Goal: Task Accomplishment & Management: Use online tool/utility

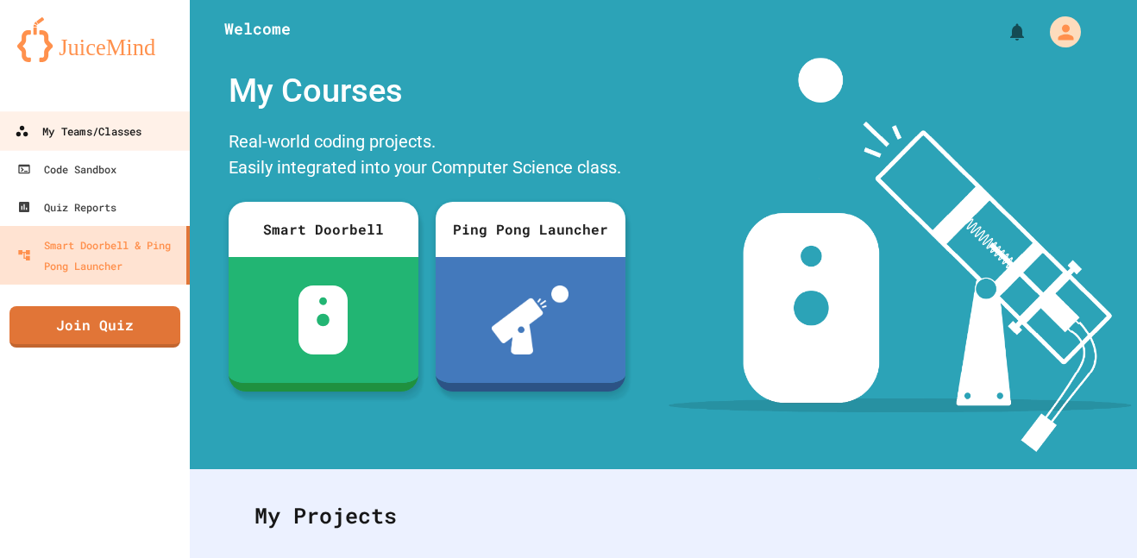
click at [88, 119] on link "My Teams/Classes" at bounding box center [95, 130] width 196 height 39
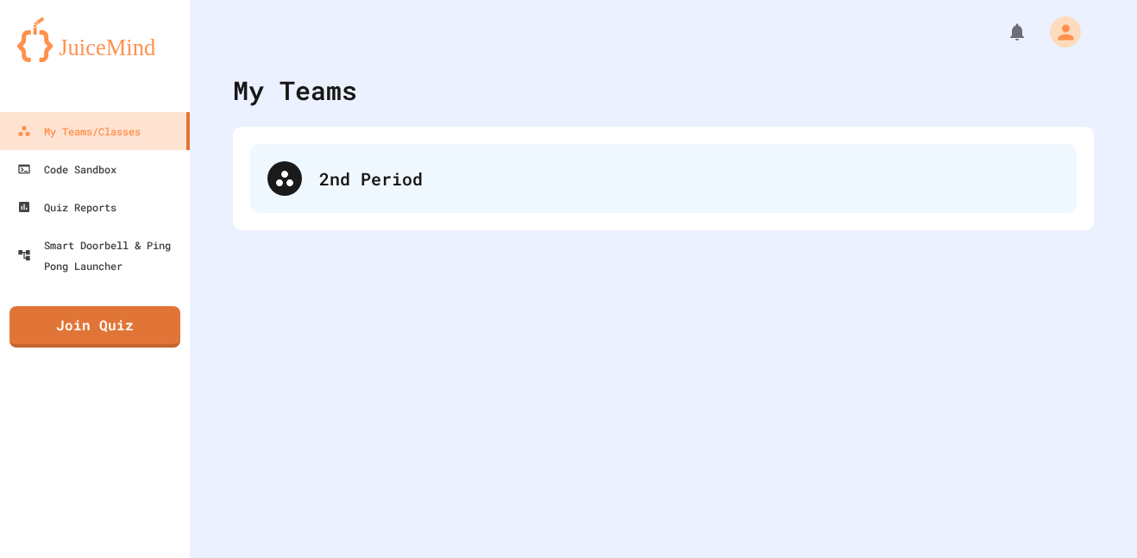
click at [521, 172] on div "2nd Period" at bounding box center [689, 179] width 740 height 26
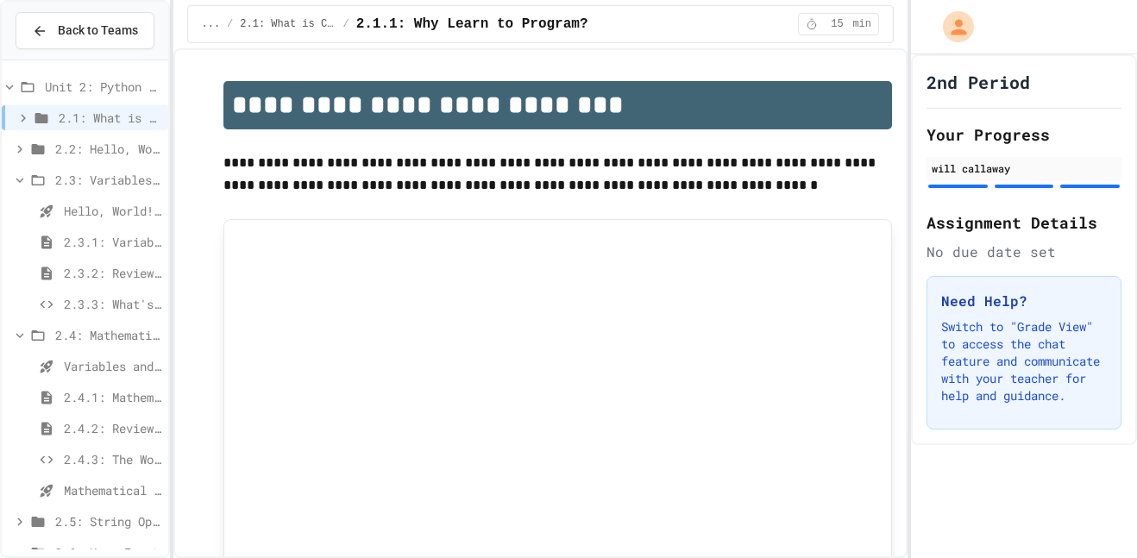
scroll to position [370, 0]
click at [96, 519] on span "Group Project - Mad Libs" at bounding box center [113, 524] width 98 height 18
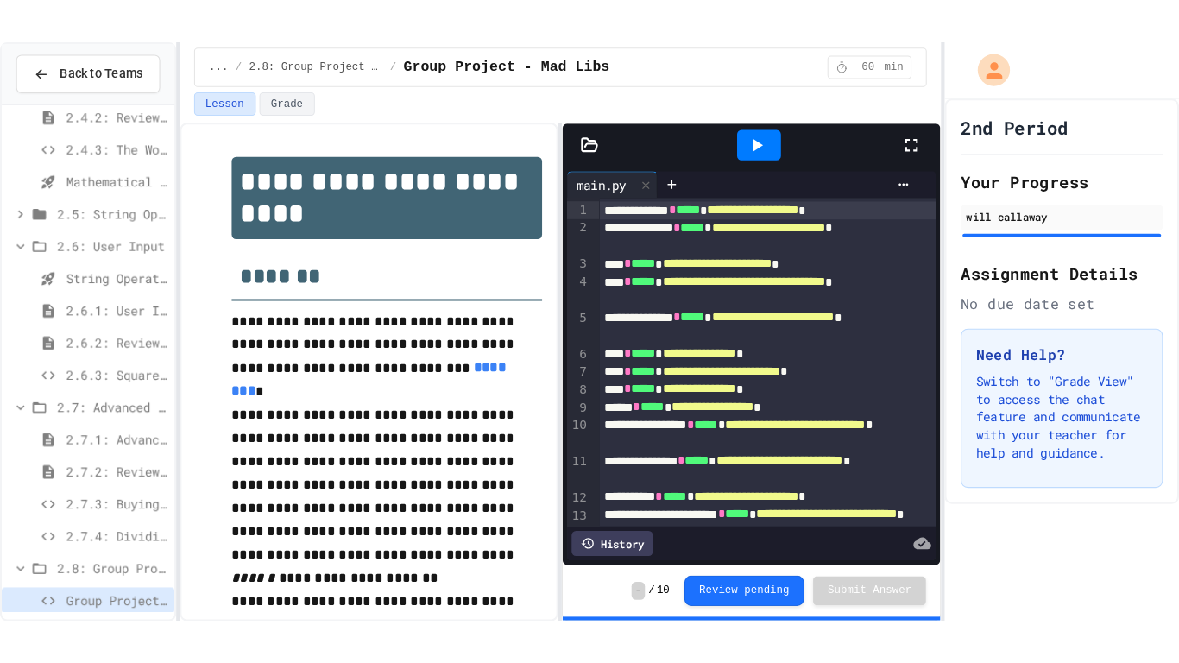
scroll to position [370, 0]
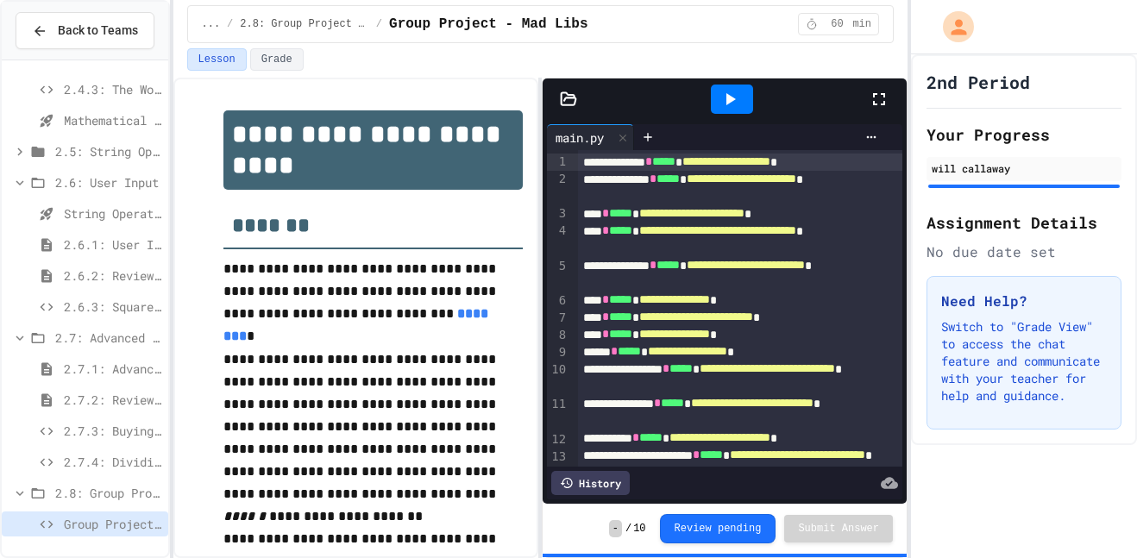
click at [886, 91] on icon at bounding box center [879, 99] width 21 height 21
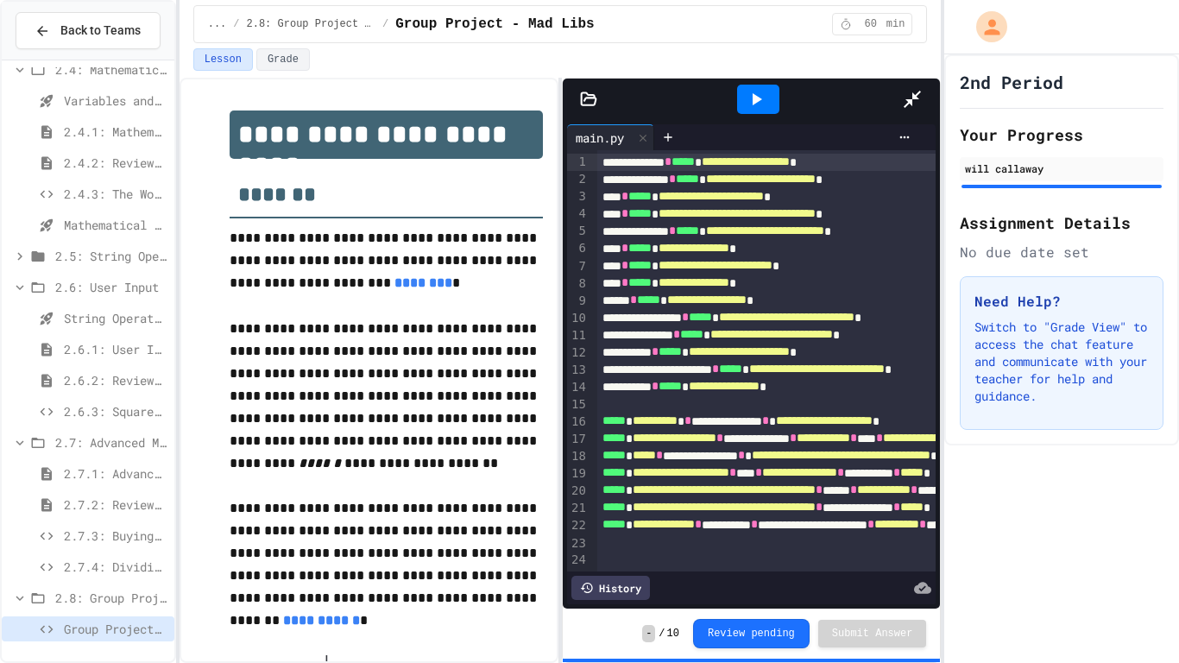
scroll to position [266, 0]
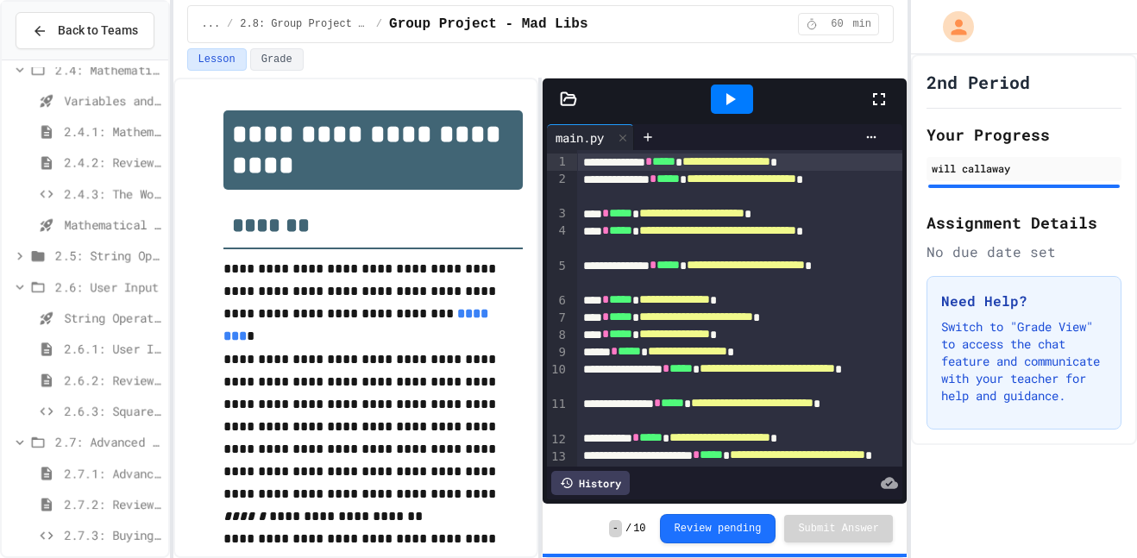
click at [886, 109] on icon at bounding box center [879, 99] width 21 height 21
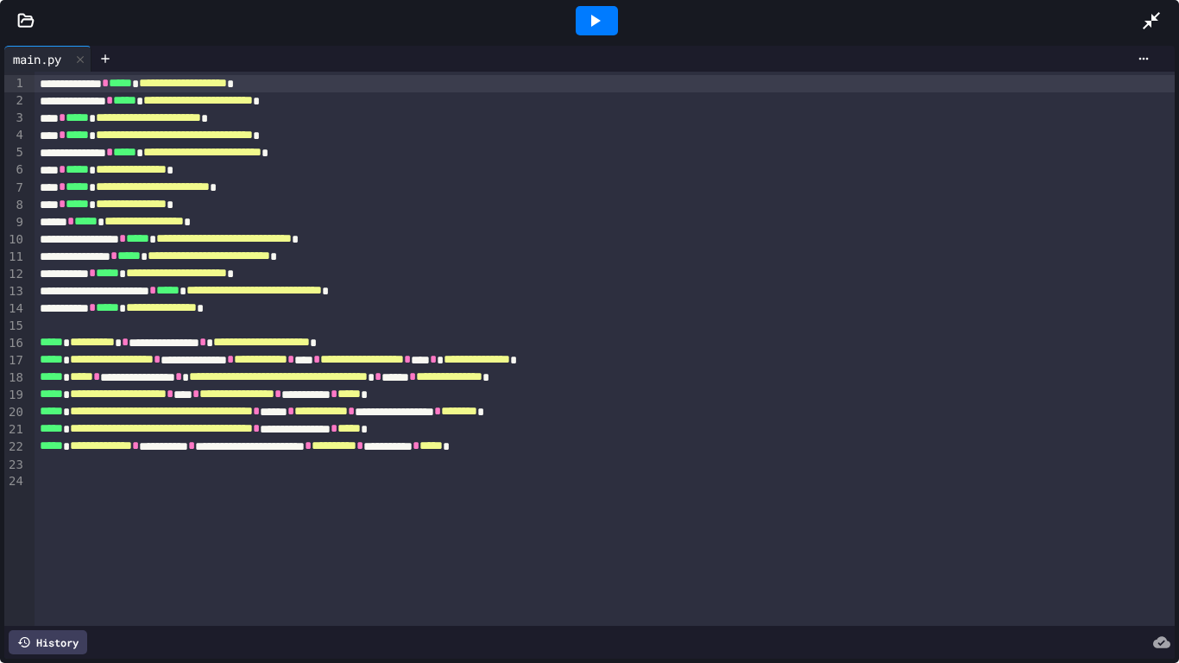
click at [607, 16] on div at bounding box center [597, 20] width 42 height 29
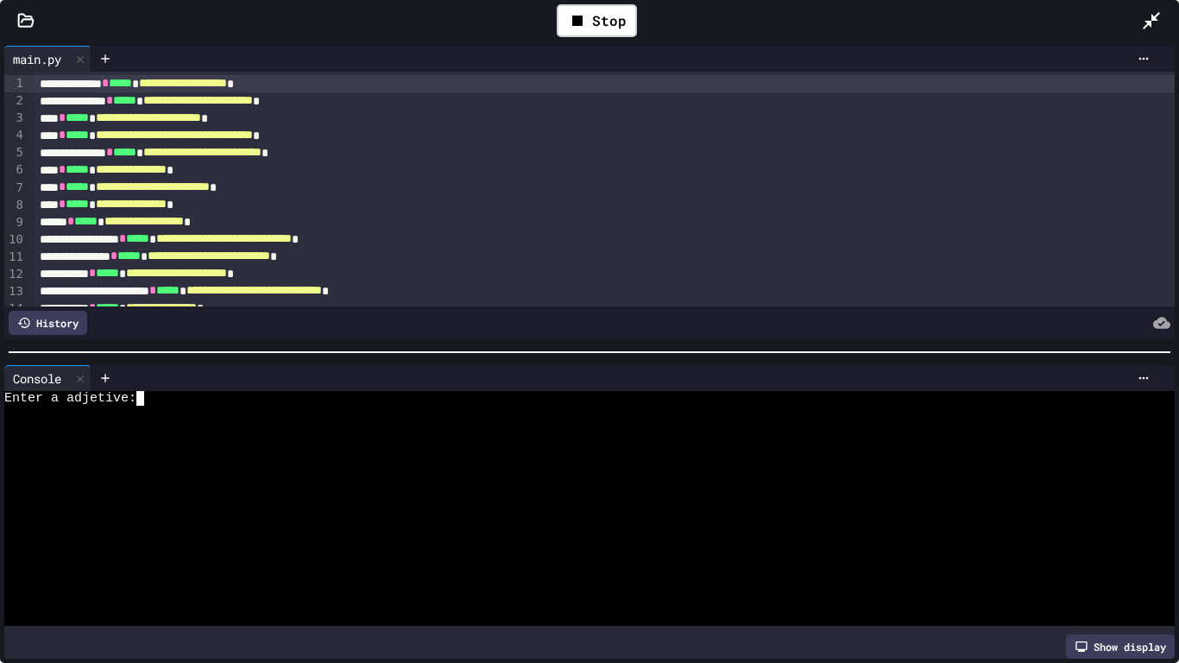
click at [182, 400] on div "Enter a adjetive:" at bounding box center [582, 398] width 1157 height 15
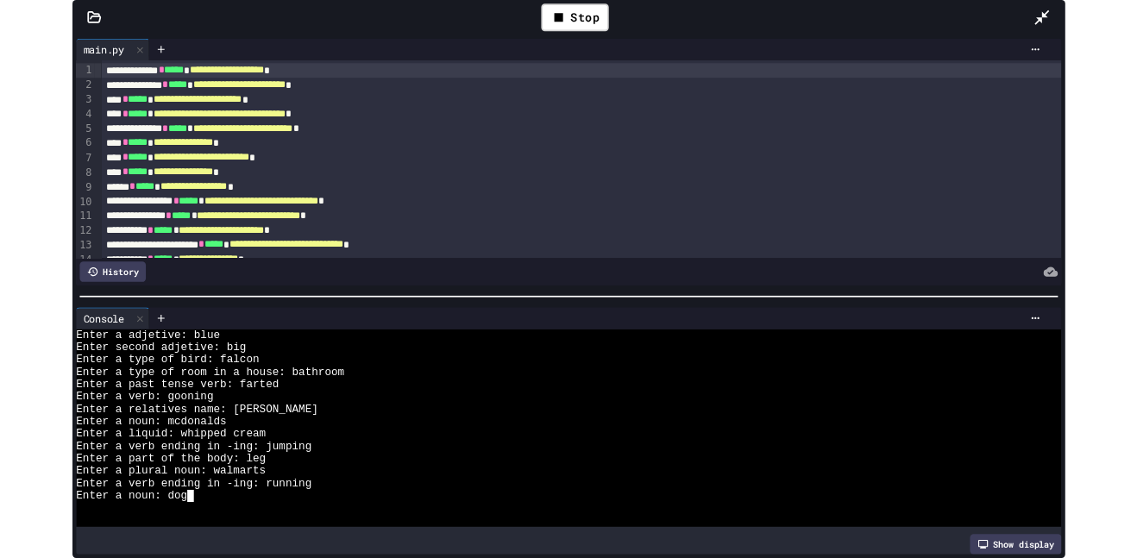
scroll to position [88, 0]
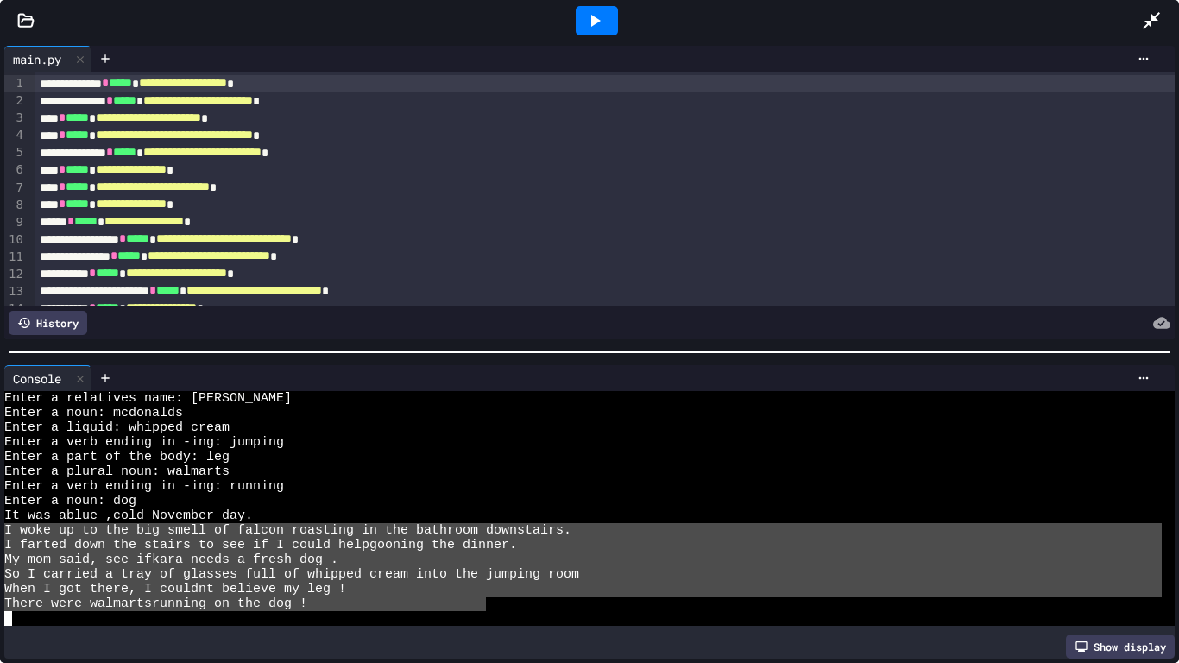
drag, startPoint x: 6, startPoint y: 529, endPoint x: 486, endPoint y: 603, distance: 485.5
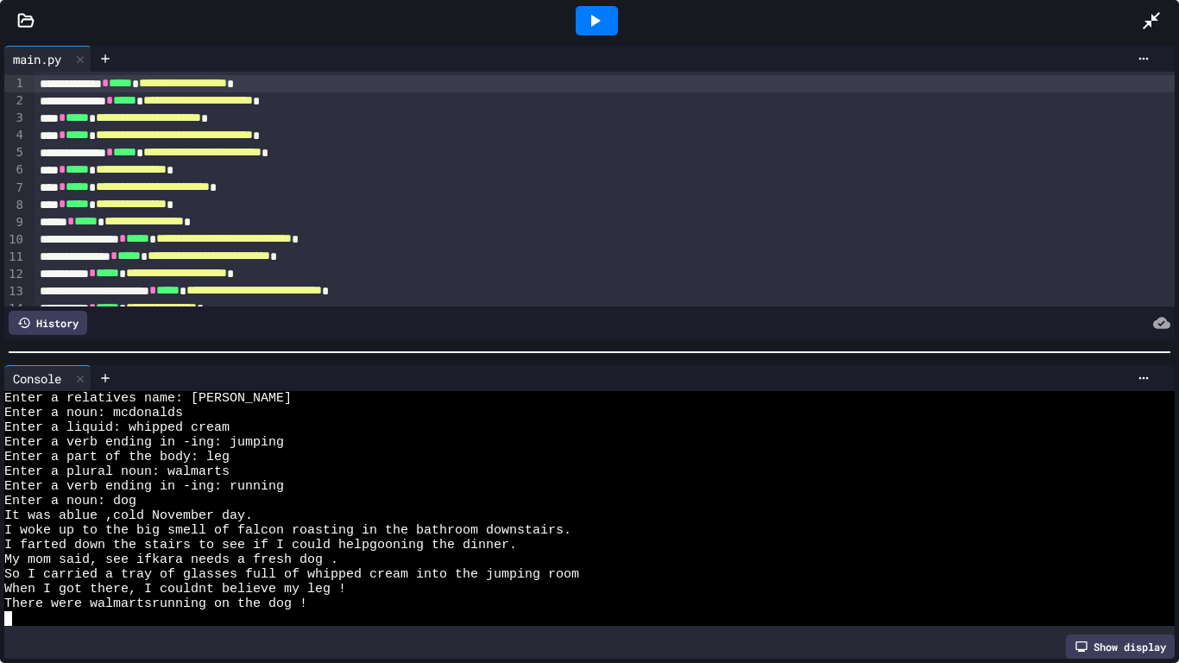
click at [419, 445] on div "Enter a verb ending in -ing: jumping" at bounding box center [582, 442] width 1157 height 15
type textarea "**********"
click at [1135, 371] on div at bounding box center [1144, 378] width 28 height 14
